Goal: Task Accomplishment & Management: Manage account settings

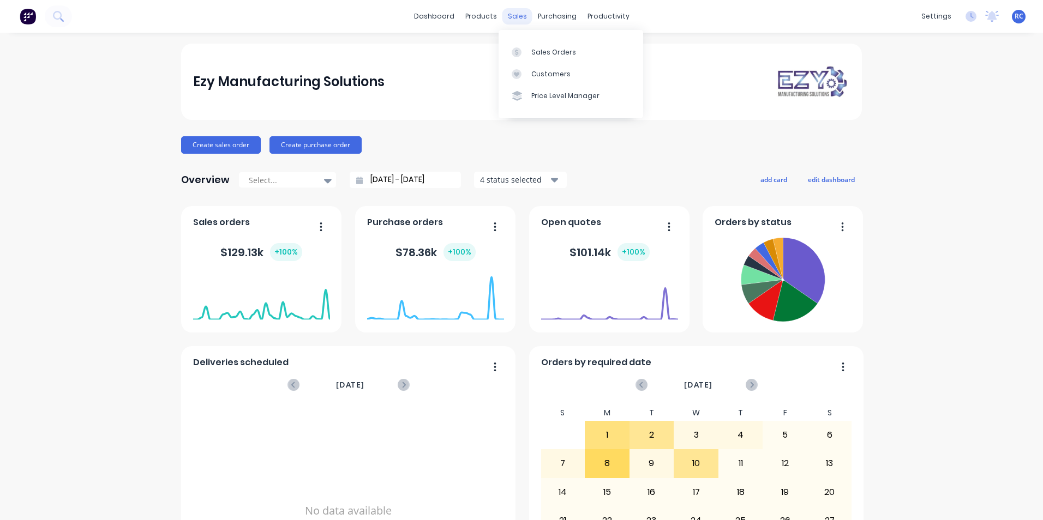
click at [516, 16] on div "sales" at bounding box center [517, 16] width 30 height 16
click at [529, 50] on link "Sales Orders" at bounding box center [571, 52] width 145 height 22
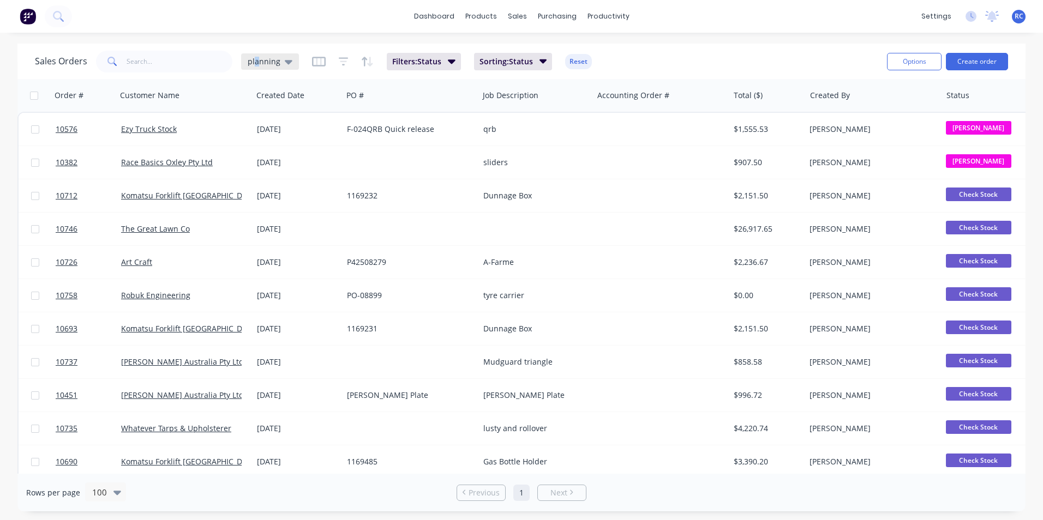
click at [256, 63] on span "planning" at bounding box center [264, 61] width 33 height 11
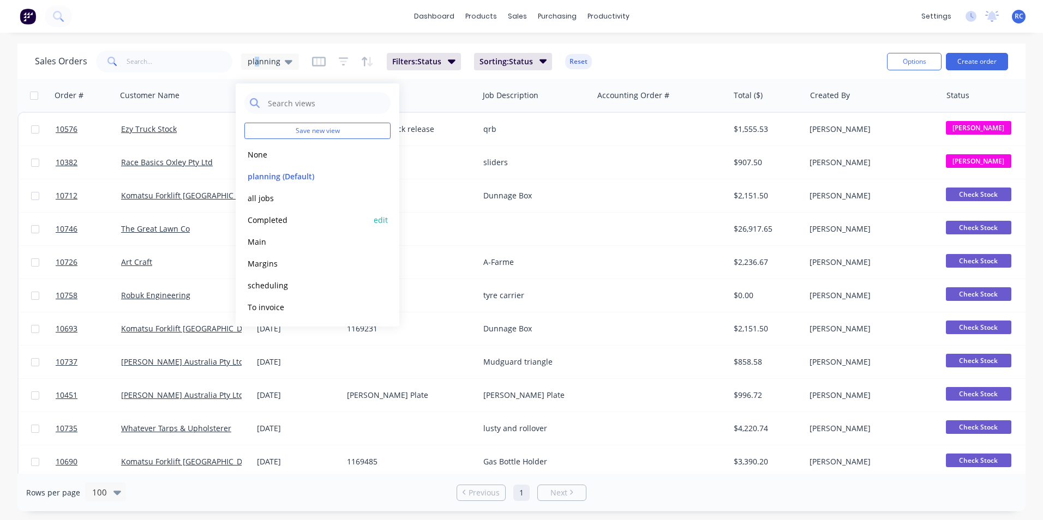
click at [266, 215] on button "Completed" at bounding box center [306, 220] width 124 height 13
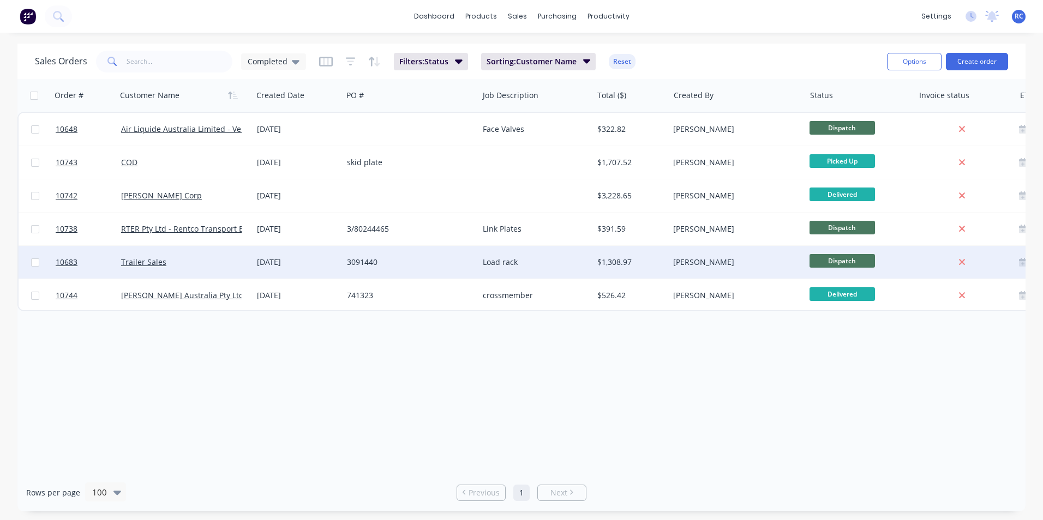
click at [218, 257] on div "Trailer Sales" at bounding box center [181, 262] width 121 height 11
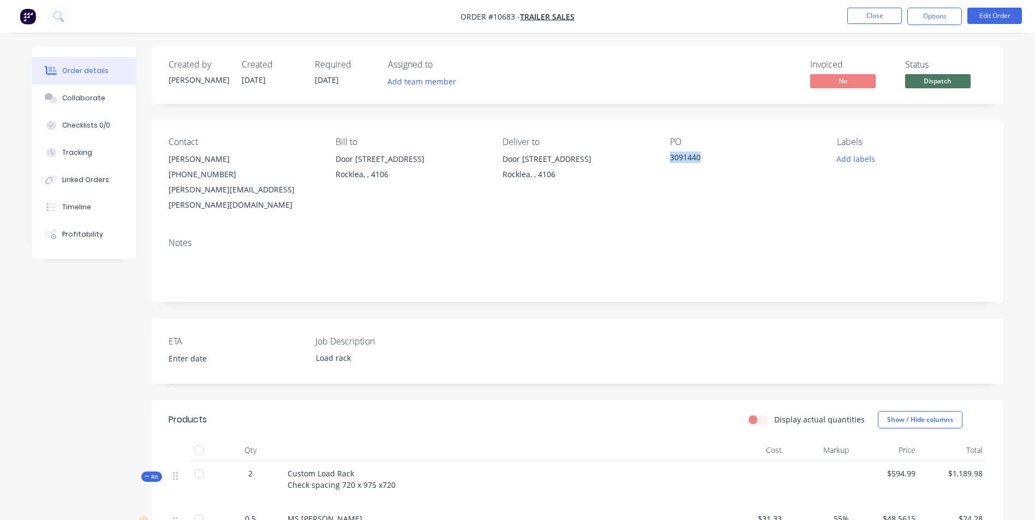
drag, startPoint x: 710, startPoint y: 159, endPoint x: 669, endPoint y: 161, distance: 41.0
click at [670, 161] on div "3091440" at bounding box center [738, 159] width 136 height 15
click at [317, 159] on div "[PERSON_NAME]" at bounding box center [243, 159] width 149 height 15
drag, startPoint x: 702, startPoint y: 156, endPoint x: 668, endPoint y: 160, distance: 33.6
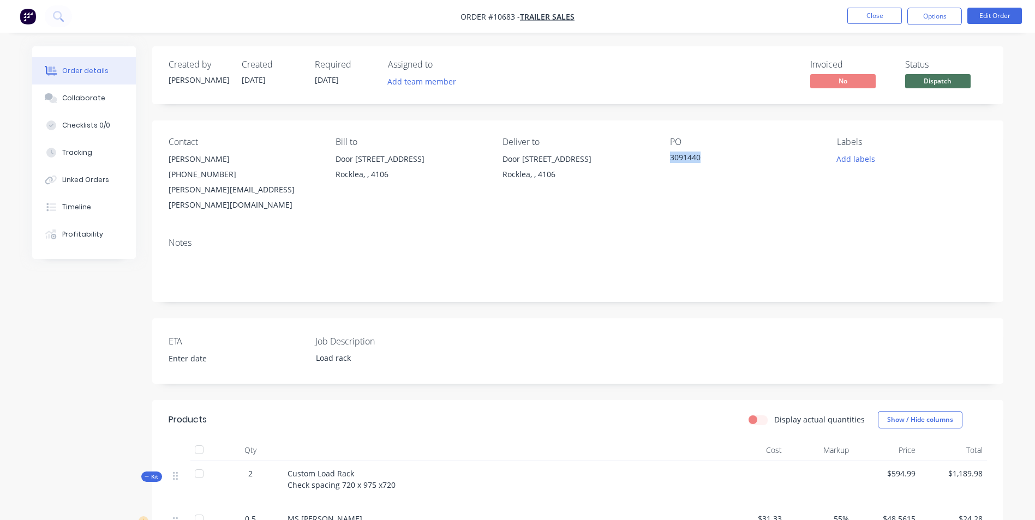
click at [668, 160] on div "Contact [PERSON_NAME] [PHONE_NUMBER] [PERSON_NAME][EMAIL_ADDRESS][PERSON_NAME][…" at bounding box center [577, 175] width 851 height 109
drag, startPoint x: 706, startPoint y: 157, endPoint x: 657, endPoint y: 162, distance: 49.3
click at [657, 162] on div "Contact [PERSON_NAME] [PHONE_NUMBER] [PERSON_NAME][EMAIL_ADDRESS][PERSON_NAME][…" at bounding box center [577, 175] width 851 height 109
click at [670, 160] on div "3091440" at bounding box center [738, 159] width 136 height 15
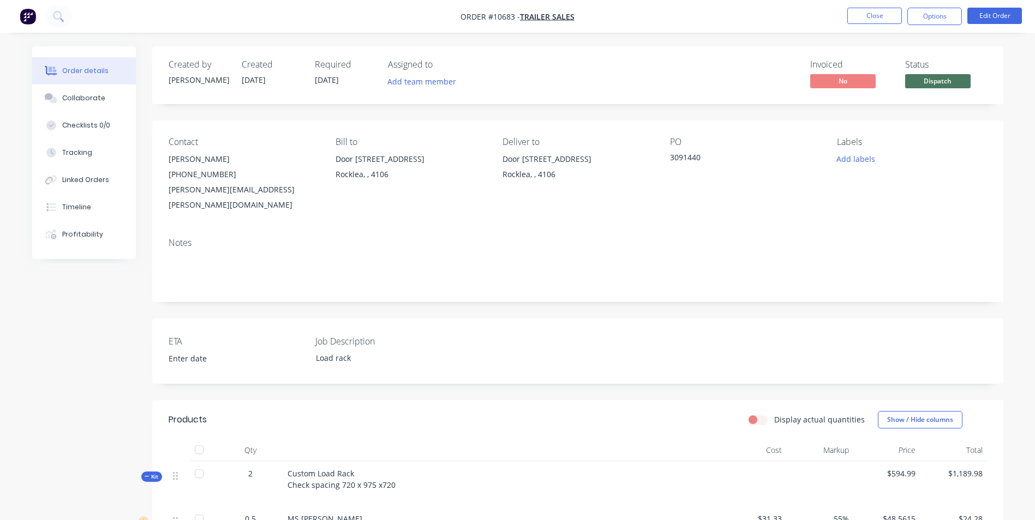
copy div "Rocklea, , 4106 PO 3091440"
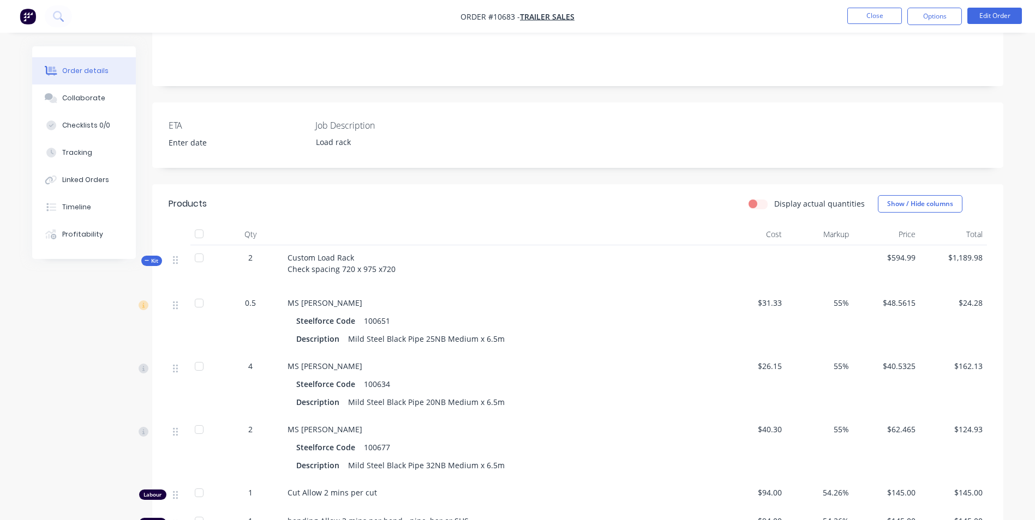
scroll to position [218, 0]
click at [986, 279] on div "Qty Cost Markup Price Total Kit 2 Custom Load Rack Check spacing 720 x 975 x720…" at bounding box center [577, 420] width 851 height 399
click at [978, 295] on span "$24.28" at bounding box center [953, 300] width 58 height 11
click at [998, 14] on button "Edit Order" at bounding box center [994, 16] width 55 height 16
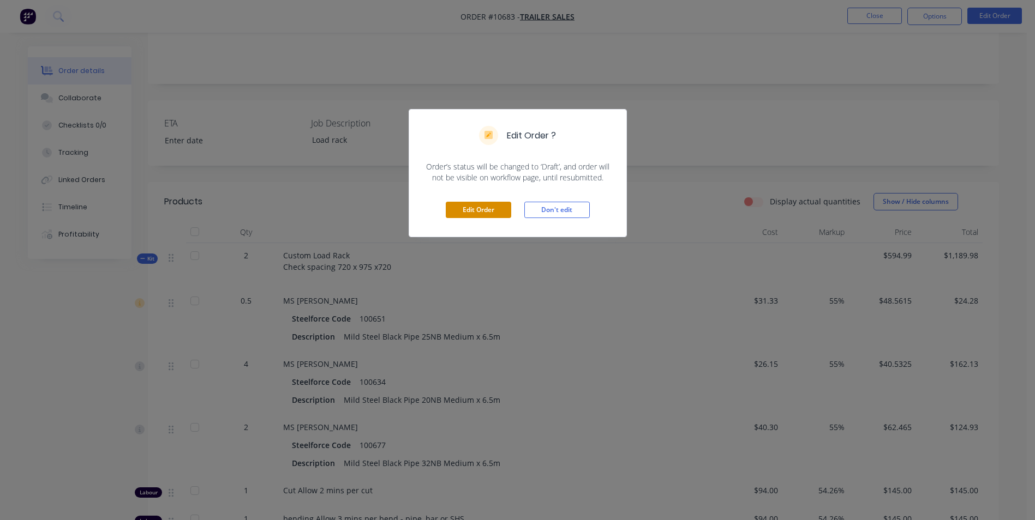
click at [480, 208] on button "Edit Order" at bounding box center [478, 210] width 65 height 16
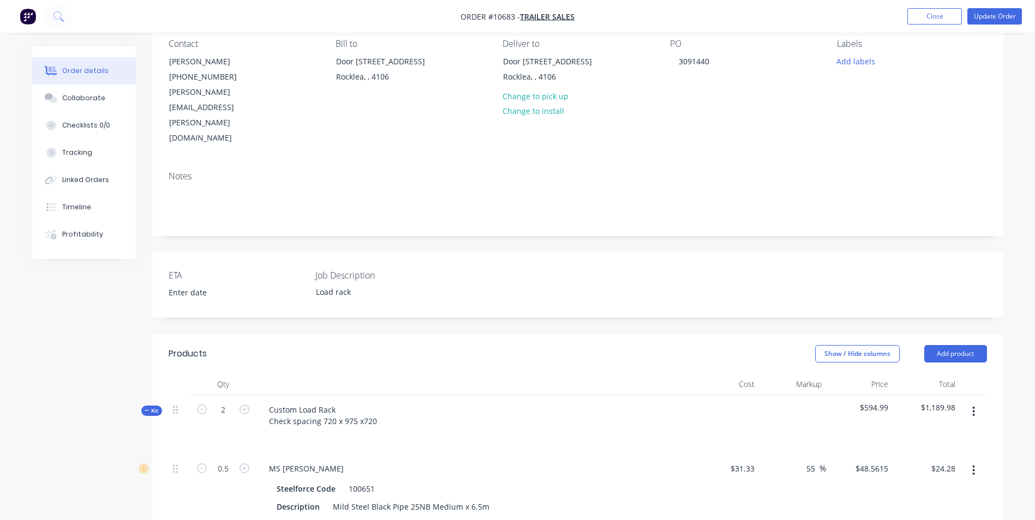
scroll to position [164, 0]
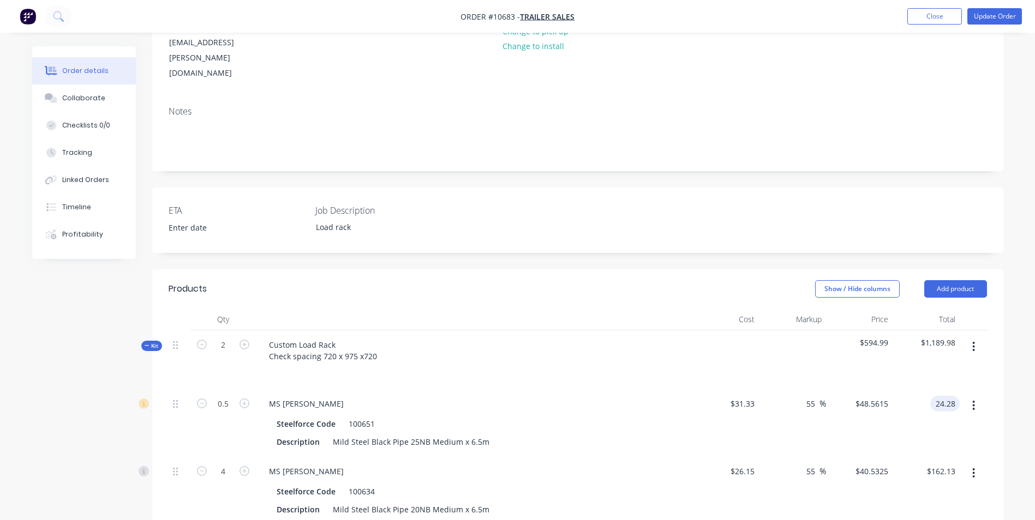
click at [956, 396] on input "24.28" at bounding box center [946, 404] width 25 height 16
type input "24.29"
type input "55.06"
type input "$48.58"
click at [960, 404] on div at bounding box center [973, 423] width 27 height 68
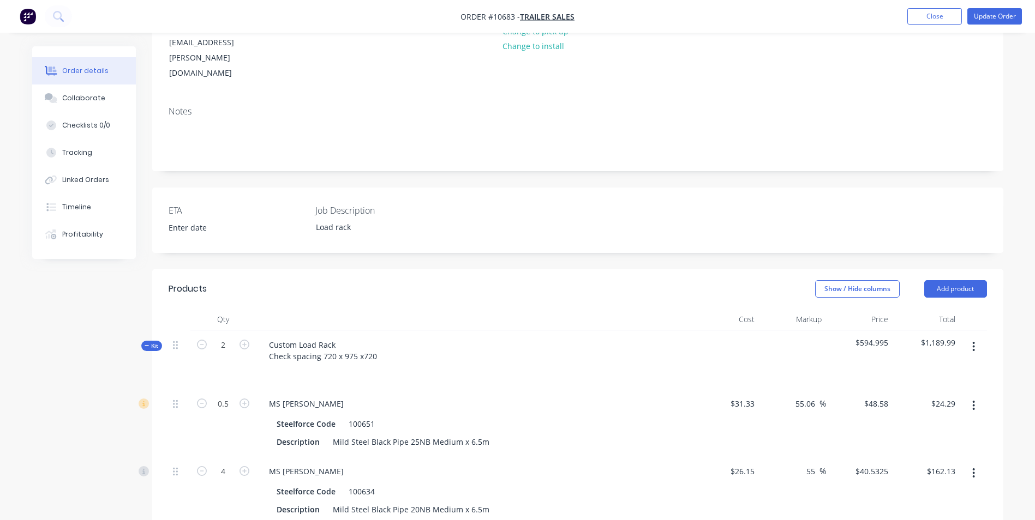
click at [960, 404] on div at bounding box center [973, 423] width 27 height 68
click at [956, 396] on input "24.29" at bounding box center [944, 404] width 29 height 16
type input "24.30"
type input "55.12"
type input "$48.60"
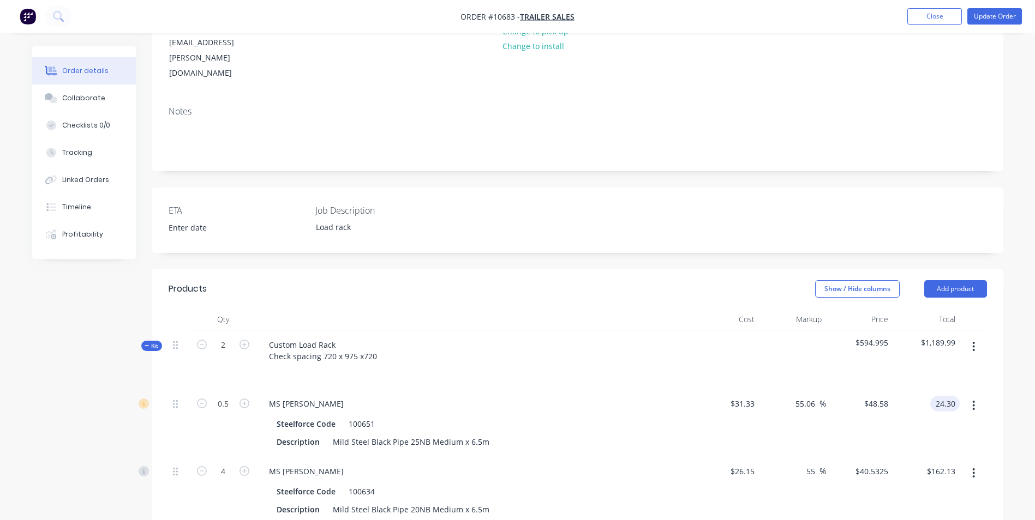
type input "$24.30"
click at [951, 389] on div "$24.30 $24.30" at bounding box center [925, 423] width 67 height 68
click at [994, 17] on button "Update Order" at bounding box center [994, 16] width 55 height 16
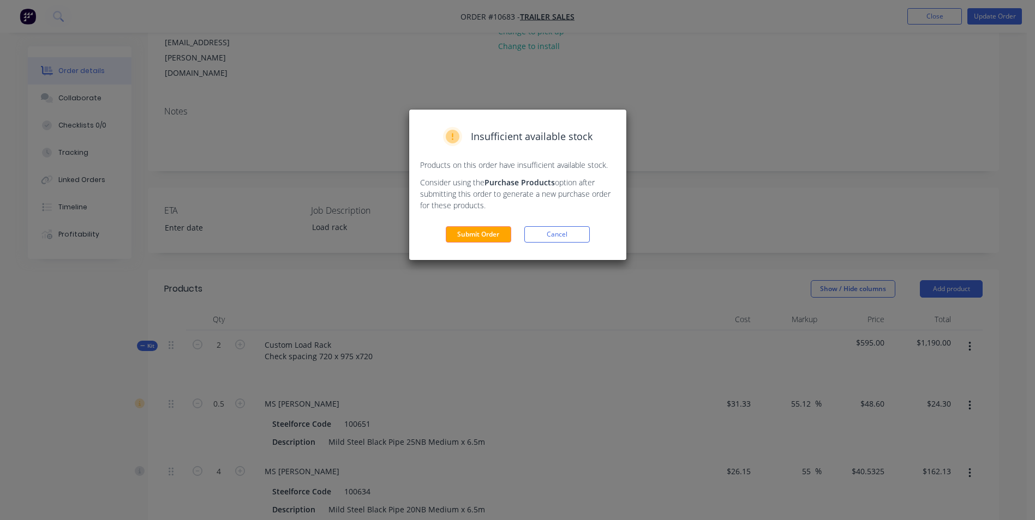
click at [487, 235] on button "Submit Order" at bounding box center [478, 234] width 65 height 16
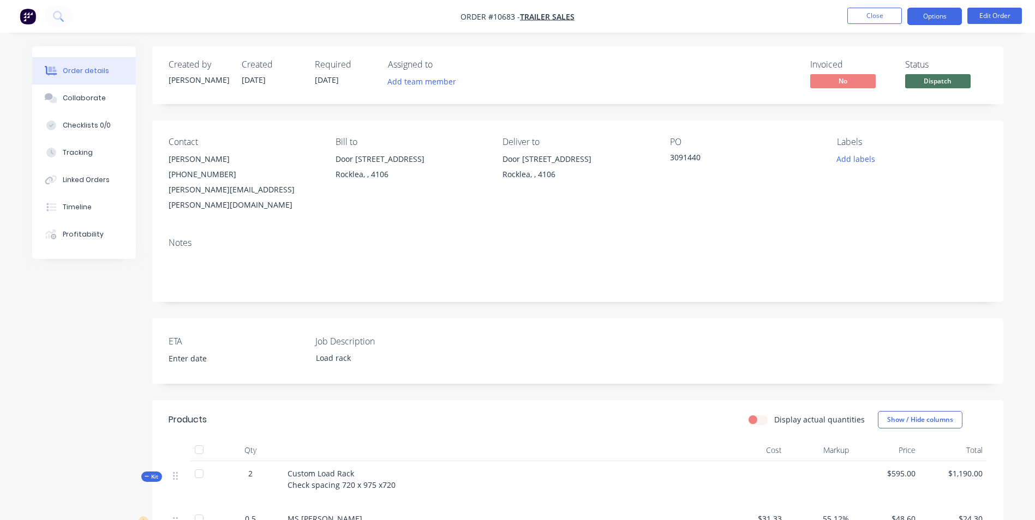
click at [942, 13] on button "Options" at bounding box center [934, 16] width 55 height 17
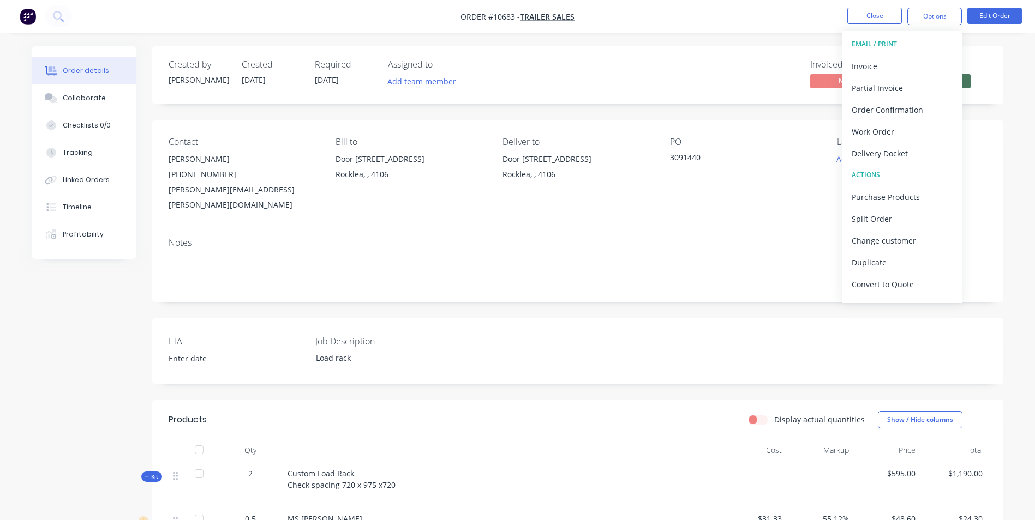
click at [904, 53] on button "EMAIL / PRINT" at bounding box center [902, 44] width 120 height 22
click at [899, 64] on div "Invoice" at bounding box center [902, 66] width 100 height 16
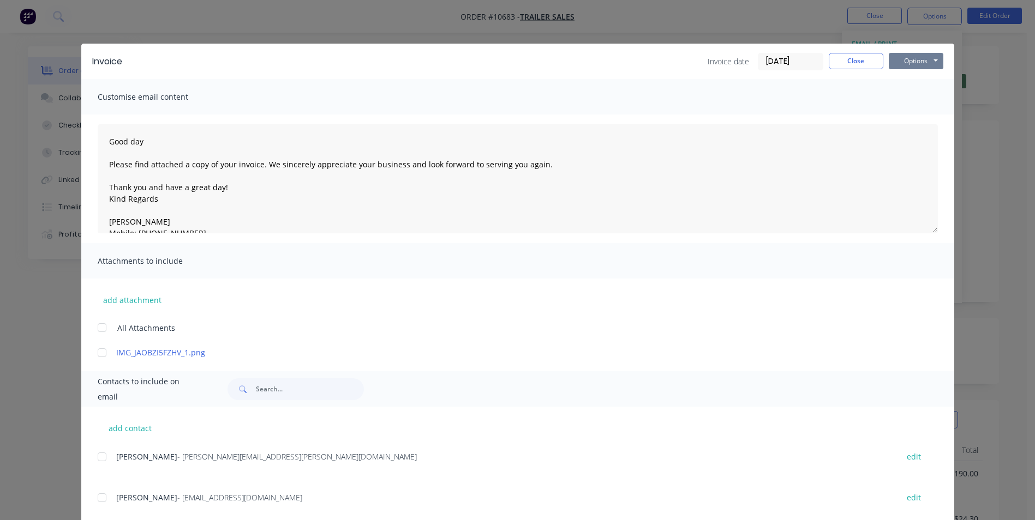
click at [902, 60] on button "Options" at bounding box center [916, 61] width 55 height 16
click at [911, 74] on button "Preview" at bounding box center [924, 80] width 70 height 18
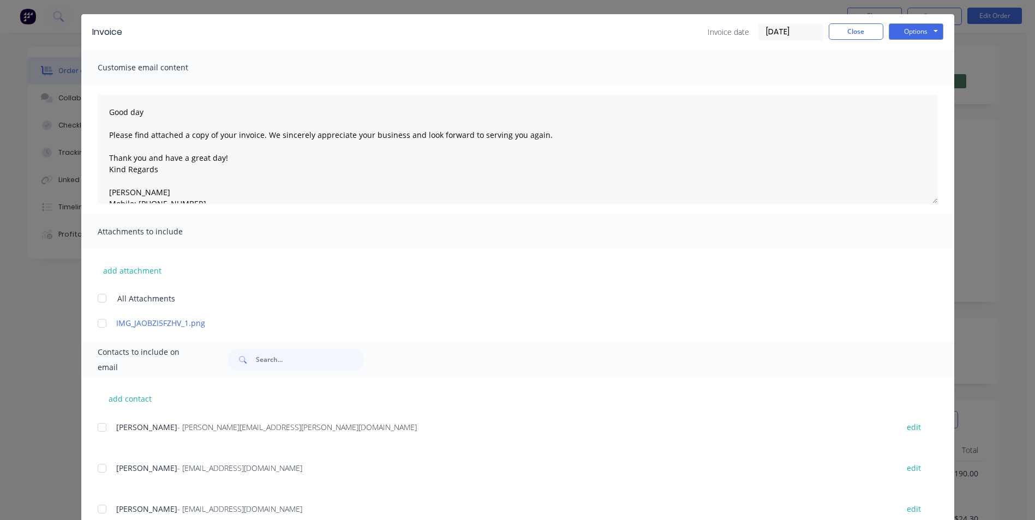
scroll to position [272, 0]
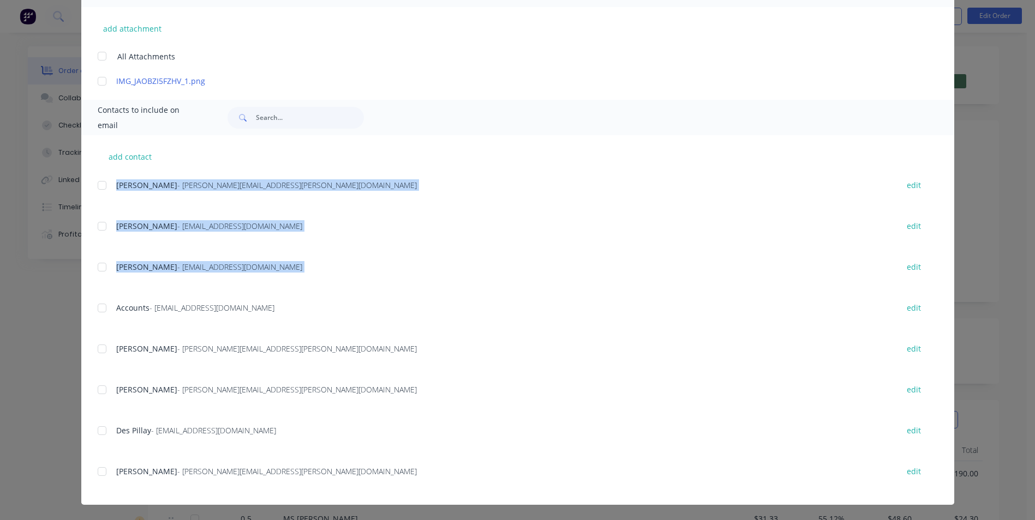
click at [94, 310] on div "add contact [PERSON_NAME] - [PERSON_NAME][EMAIL_ADDRESS][PERSON_NAME][DOMAIN_NA…" at bounding box center [517, 320] width 873 height 370
click at [98, 312] on div at bounding box center [102, 308] width 22 height 22
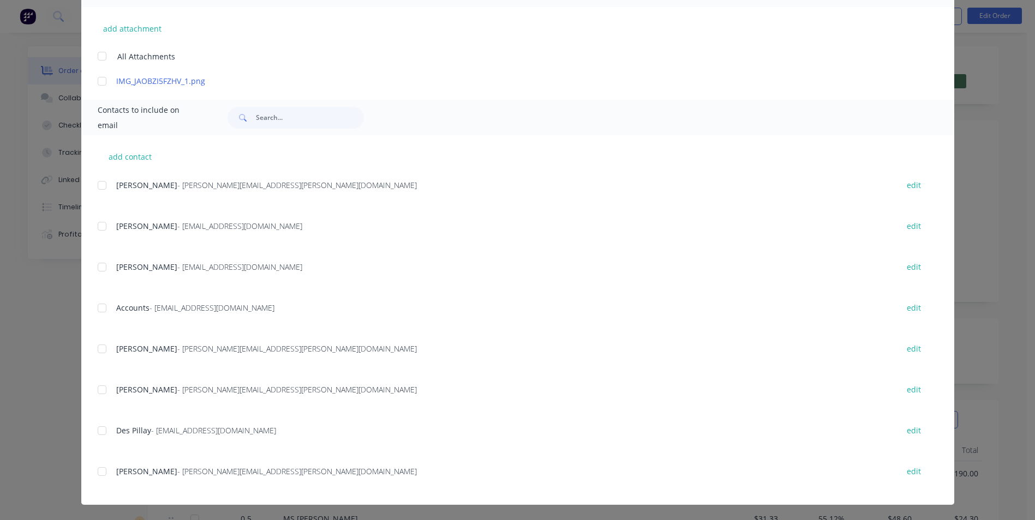
click at [91, 314] on div "add contact [PERSON_NAME] - [PERSON_NAME][EMAIL_ADDRESS][PERSON_NAME][DOMAIN_NA…" at bounding box center [517, 320] width 873 height 370
click at [94, 307] on div at bounding box center [102, 308] width 22 height 22
click at [94, 467] on div at bounding box center [102, 472] width 22 height 22
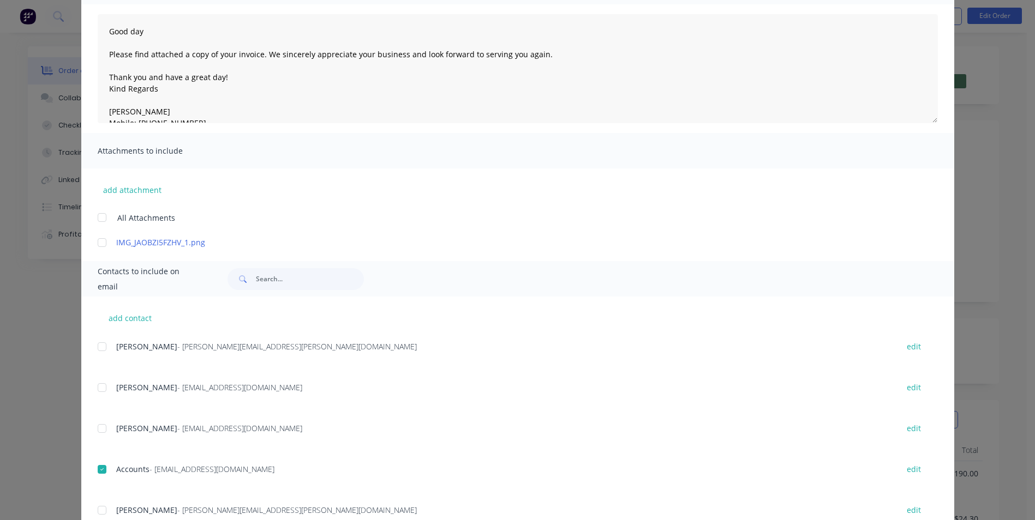
scroll to position [0, 0]
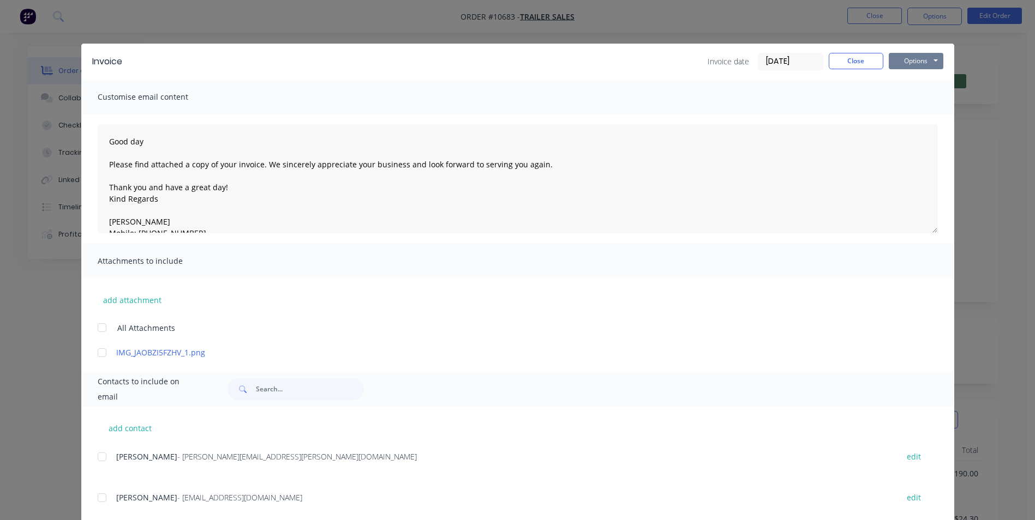
click at [918, 61] on button "Options" at bounding box center [916, 61] width 55 height 16
click at [914, 120] on button "Email" at bounding box center [924, 116] width 70 height 18
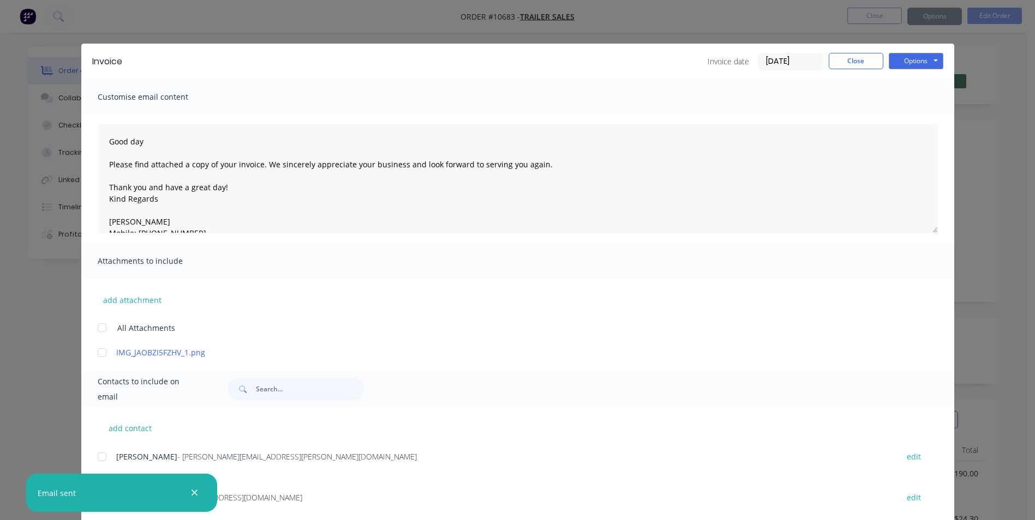
type textarea "Good day Please find attached a copy of your invoice. We sincerely appreciate y…"
click at [850, 67] on button "Close" at bounding box center [856, 61] width 55 height 16
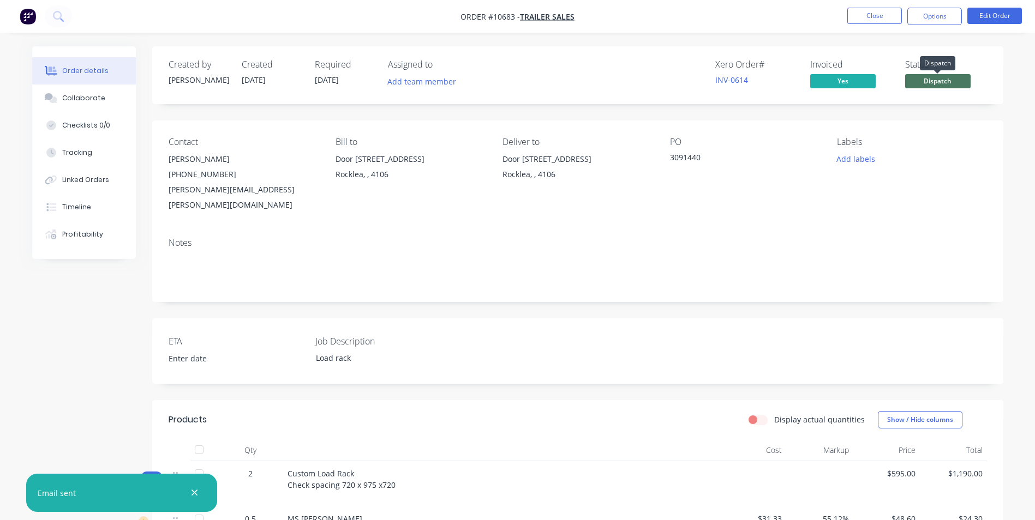
click at [943, 82] on span "Dispatch" at bounding box center [937, 81] width 65 height 14
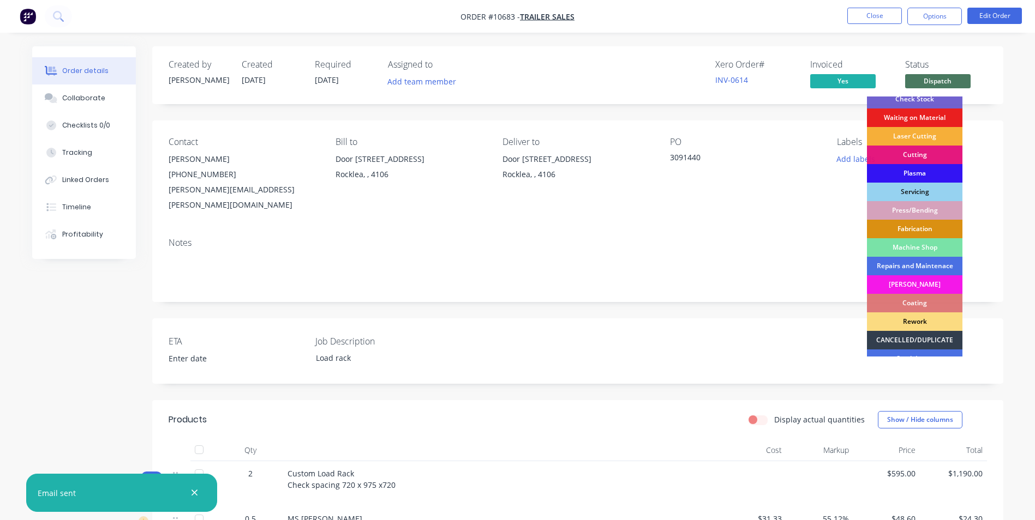
scroll to position [109, 0]
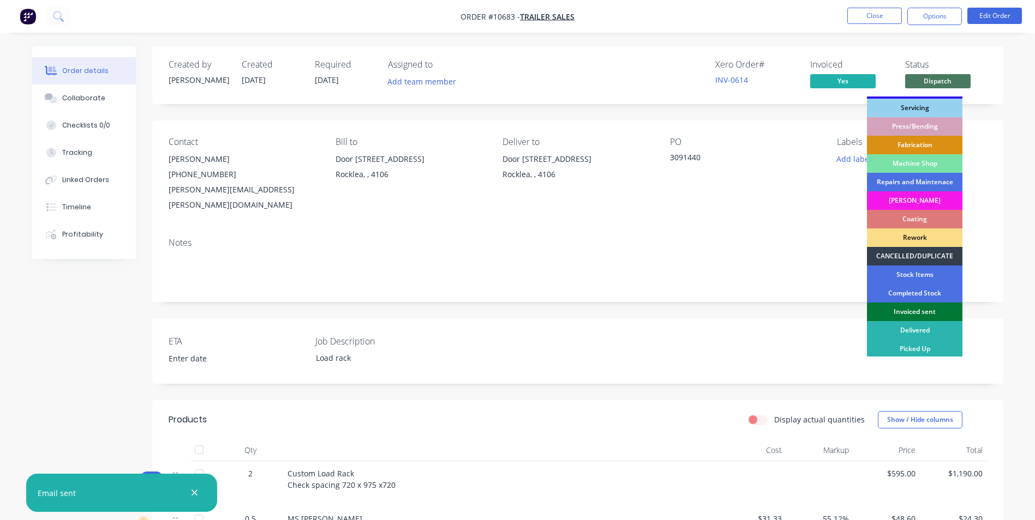
click at [934, 311] on div "Invoiced sent" at bounding box center [914, 312] width 95 height 19
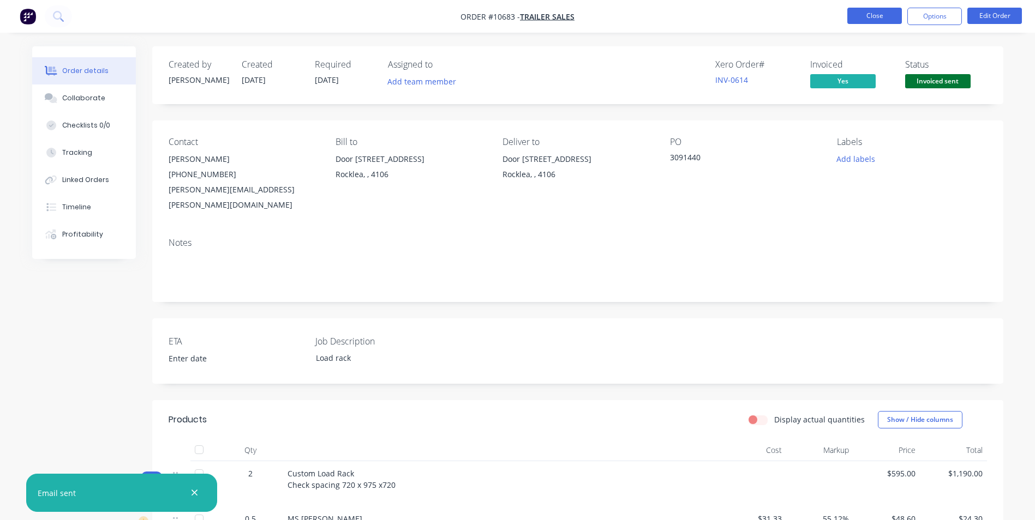
click at [864, 14] on button "Close" at bounding box center [874, 16] width 55 height 16
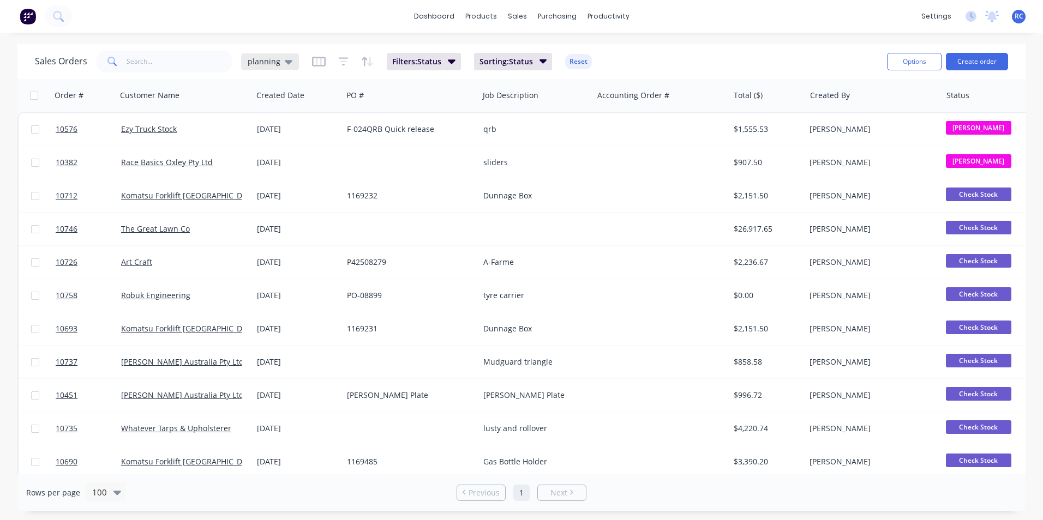
click at [272, 61] on span "planning" at bounding box center [264, 61] width 33 height 11
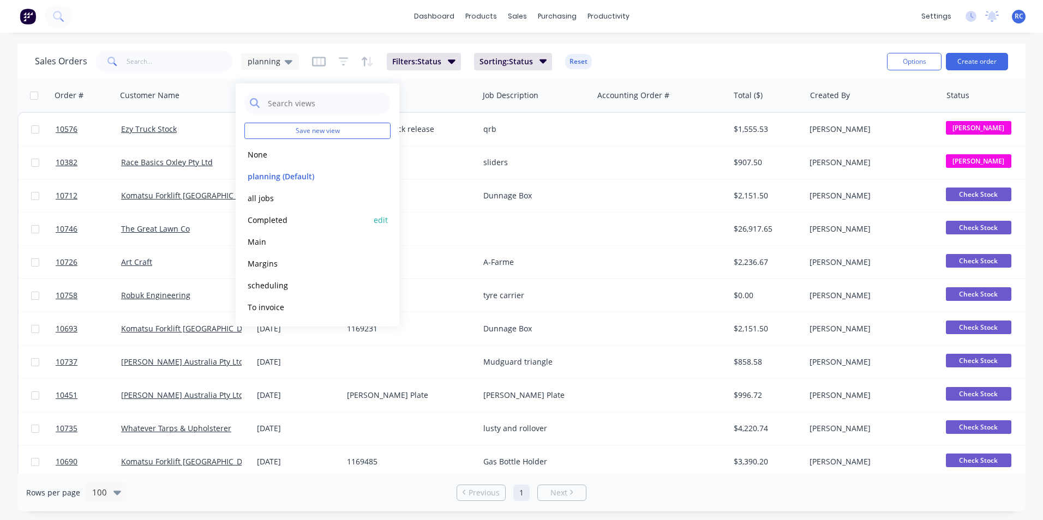
click at [267, 212] on div "Completed edit" at bounding box center [317, 220] width 146 height 22
click at [280, 220] on button "Completed" at bounding box center [306, 220] width 124 height 13
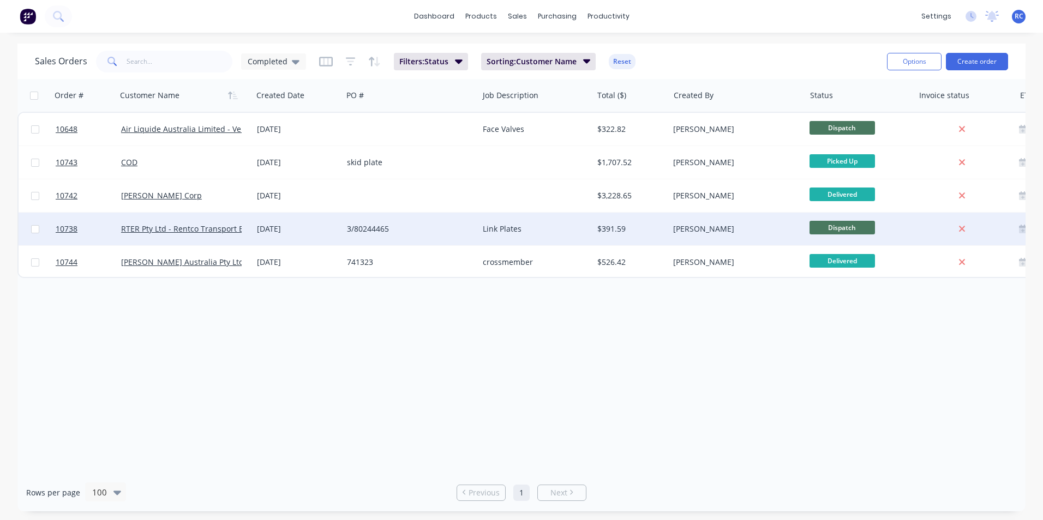
click at [271, 227] on div "[DATE]" at bounding box center [297, 229] width 81 height 11
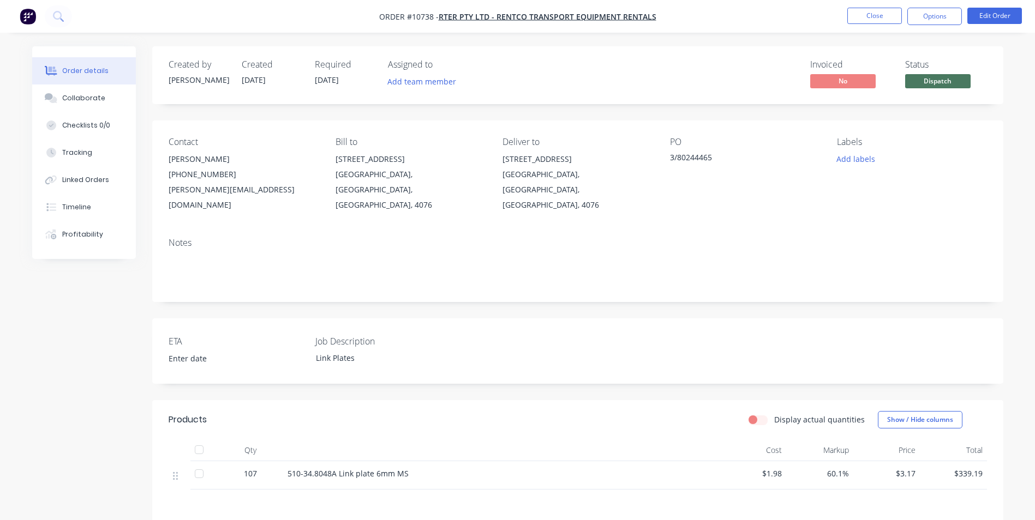
click at [916, 25] on nav "Order #10738 - RTER Pty Ltd - Rentco Transport Equipment Rentals Close Options …" at bounding box center [517, 16] width 1035 height 33
click at [917, 22] on button "Options" at bounding box center [934, 16] width 55 height 17
